Goal: Transaction & Acquisition: Book appointment/travel/reservation

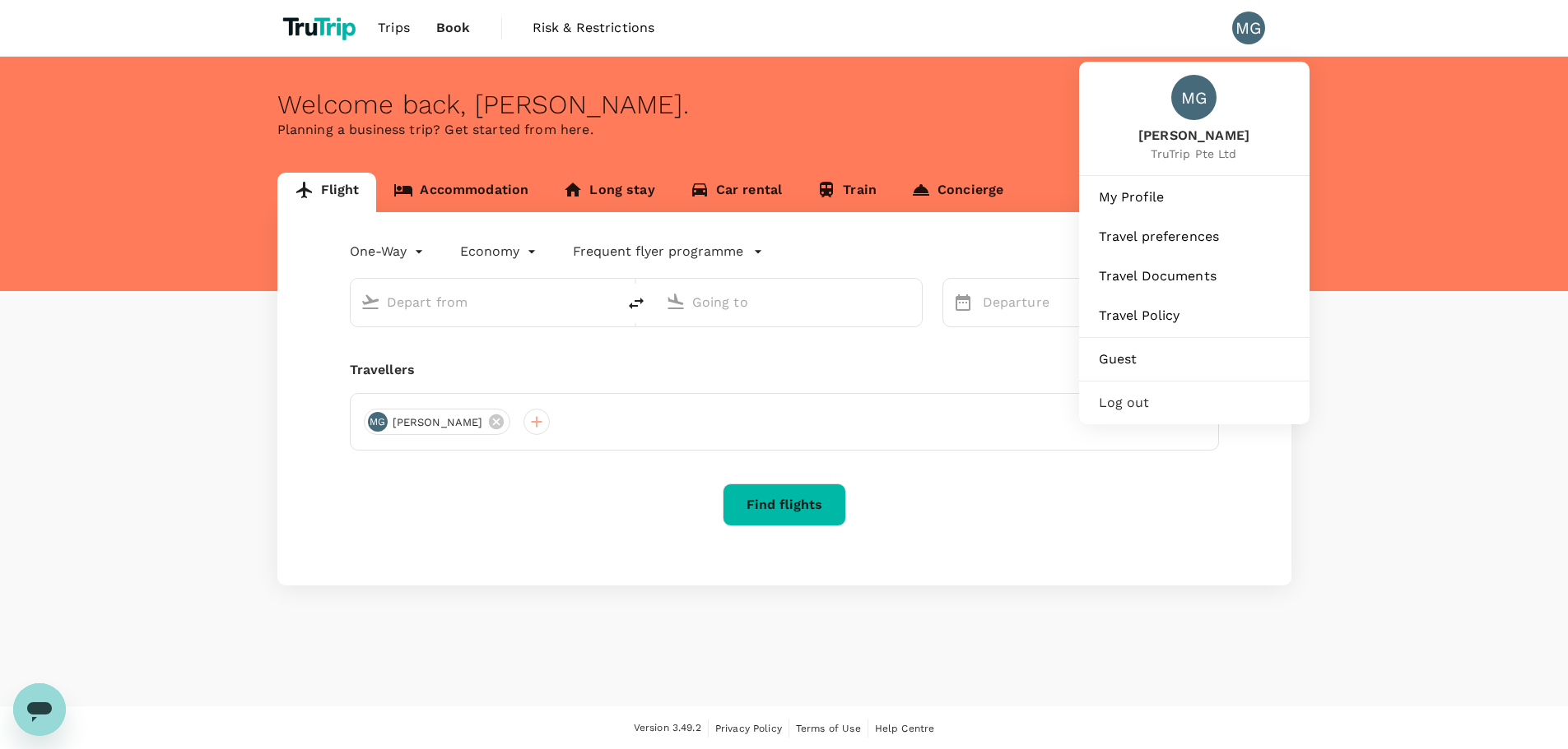
type input "Beijing Capital Intl ([GEOGRAPHIC_DATA])"
type input "[PERSON_NAME][GEOGRAPHIC_DATA] ([GEOGRAPHIC_DATA])"
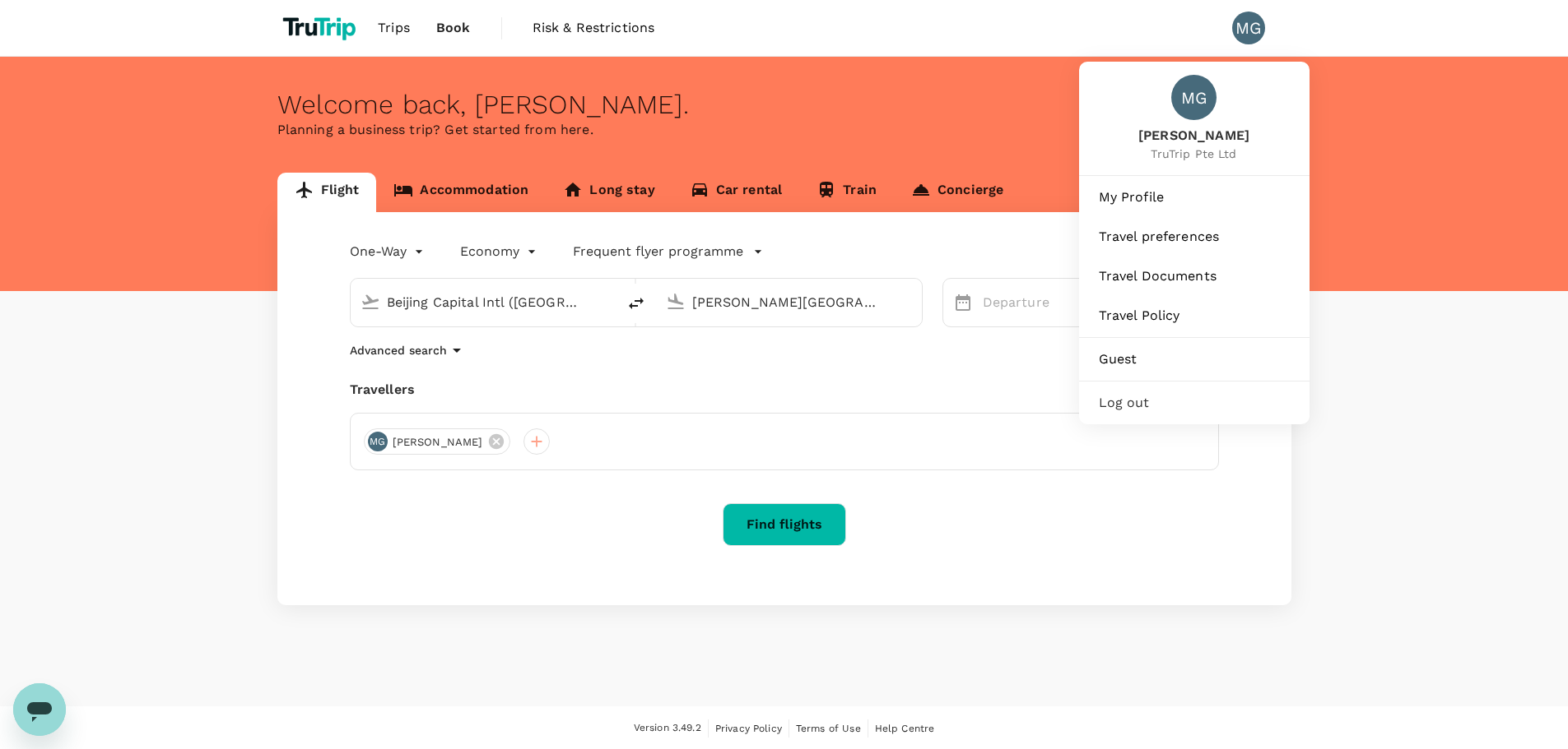
click at [1147, 401] on span "Log out" at bounding box center [1194, 402] width 191 height 19
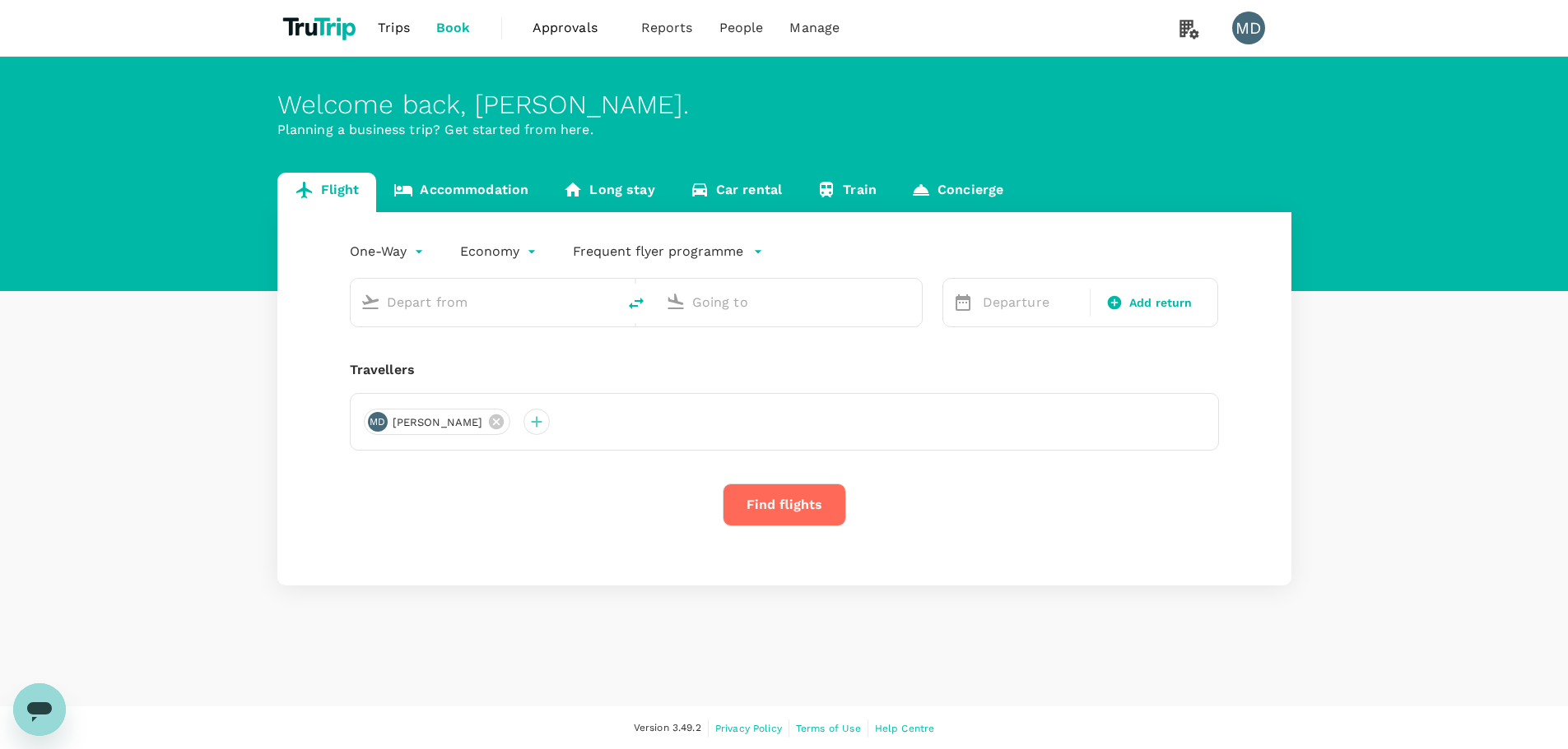
type input "[PERSON_NAME][GEOGRAPHIC_DATA][PERSON_NAME] (SYD)"
type input "[GEOGRAPHIC_DATA] (BNE)"
